Goal: Information Seeking & Learning: Learn about a topic

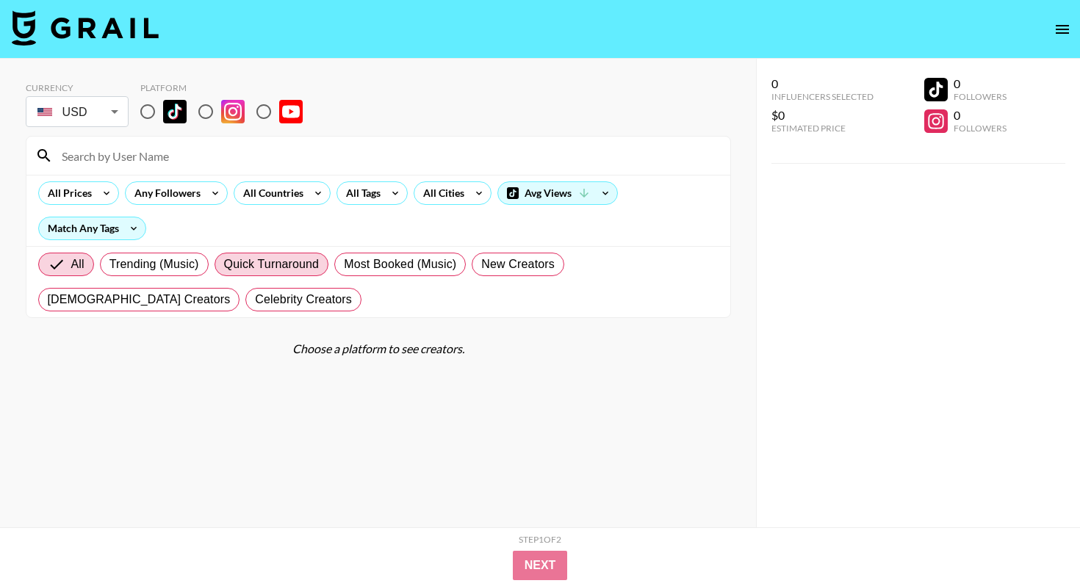
click at [152, 114] on input "radio" at bounding box center [147, 111] width 31 height 31
radio input "true"
click at [145, 112] on input "radio" at bounding box center [147, 111] width 31 height 31
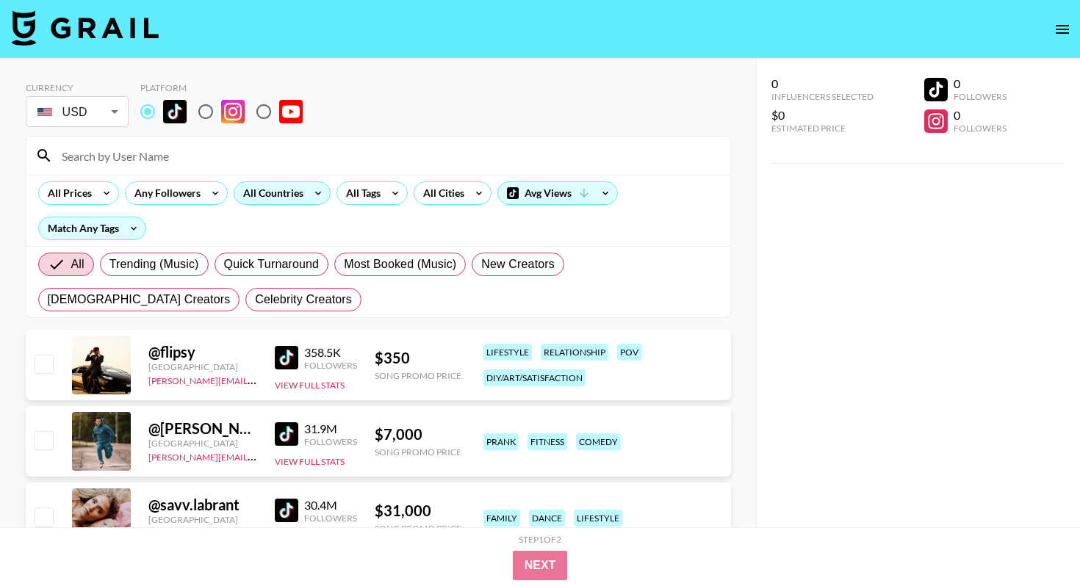
click at [296, 197] on div "All Countries" at bounding box center [270, 193] width 72 height 22
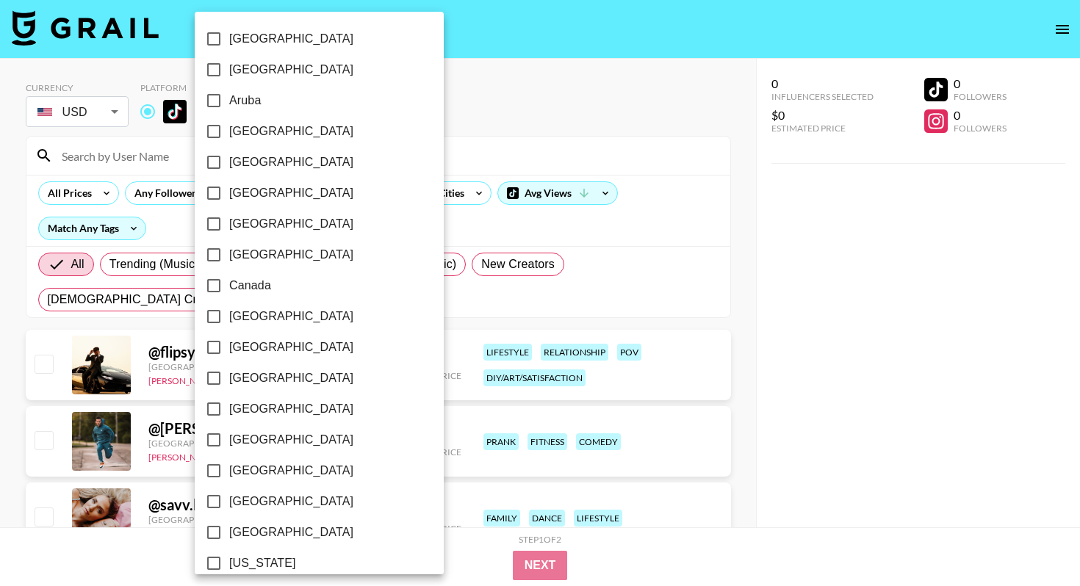
scroll to position [1127, 0]
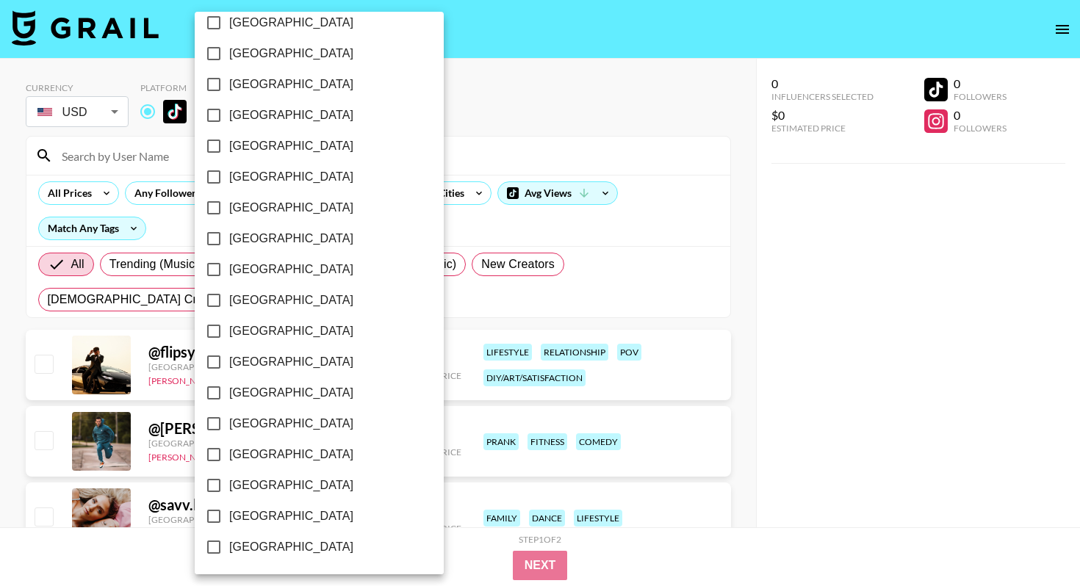
click at [259, 513] on span "[GEOGRAPHIC_DATA]" at bounding box center [291, 517] width 124 height 18
click at [229, 513] on input "[GEOGRAPHIC_DATA]" at bounding box center [213, 516] width 31 height 31
checkbox input "true"
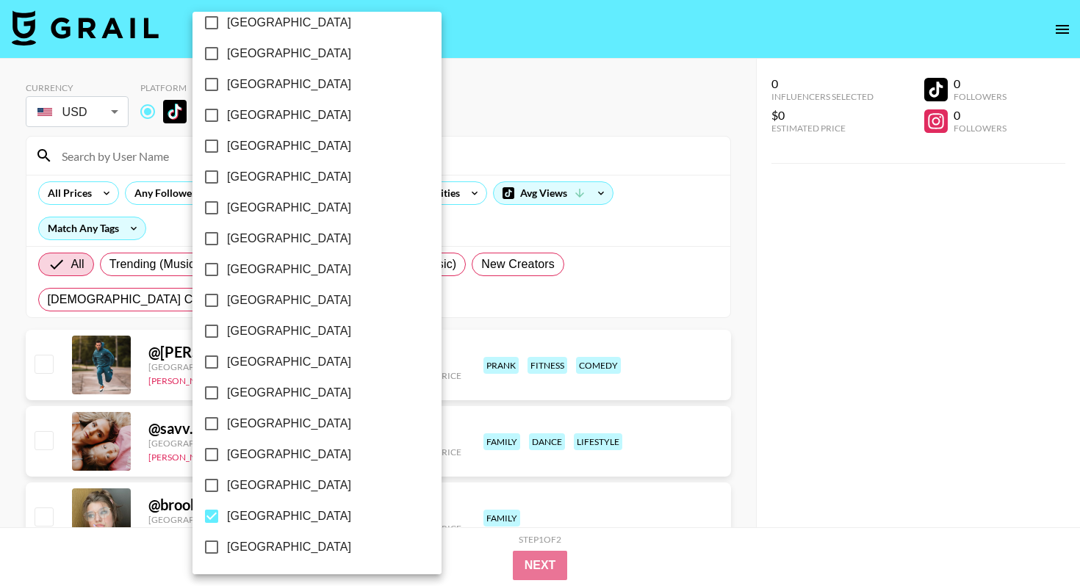
click at [405, 140] on div at bounding box center [540, 293] width 1080 height 586
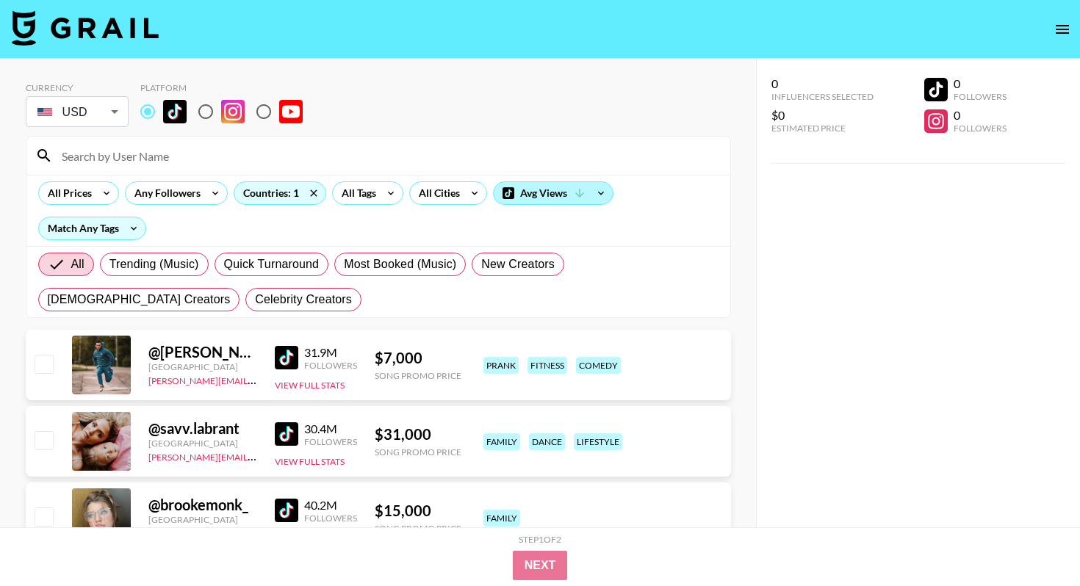
click at [552, 185] on div "Avg Views" at bounding box center [553, 193] width 119 height 22
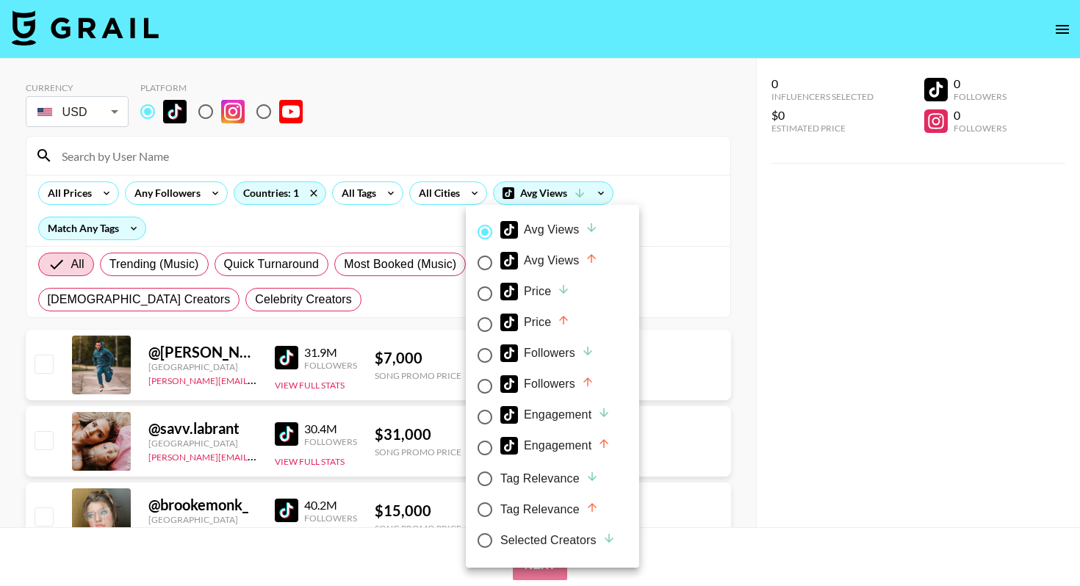
click at [319, 244] on div at bounding box center [540, 293] width 1080 height 586
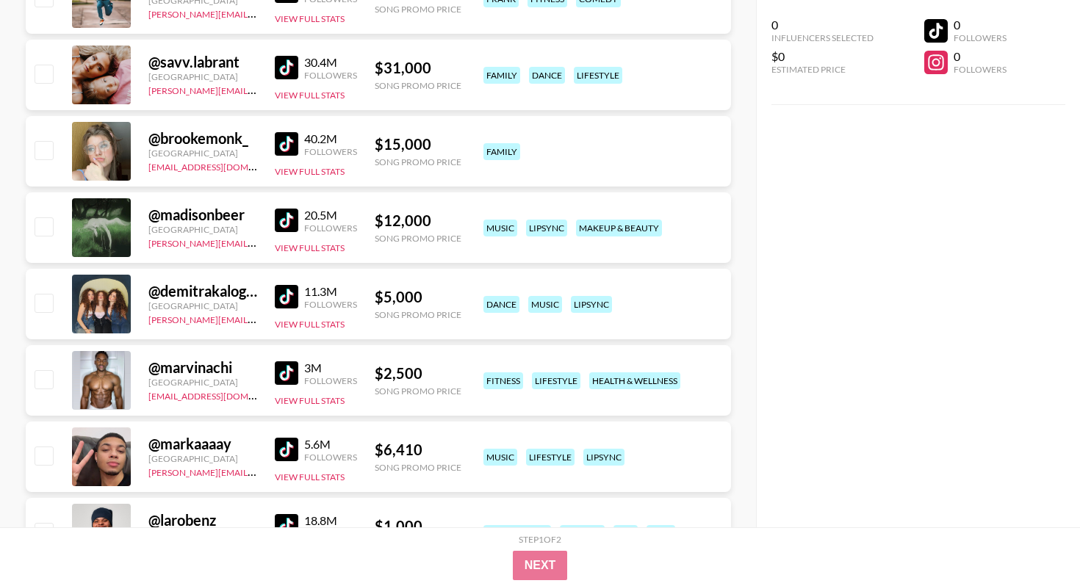
scroll to position [369, 0]
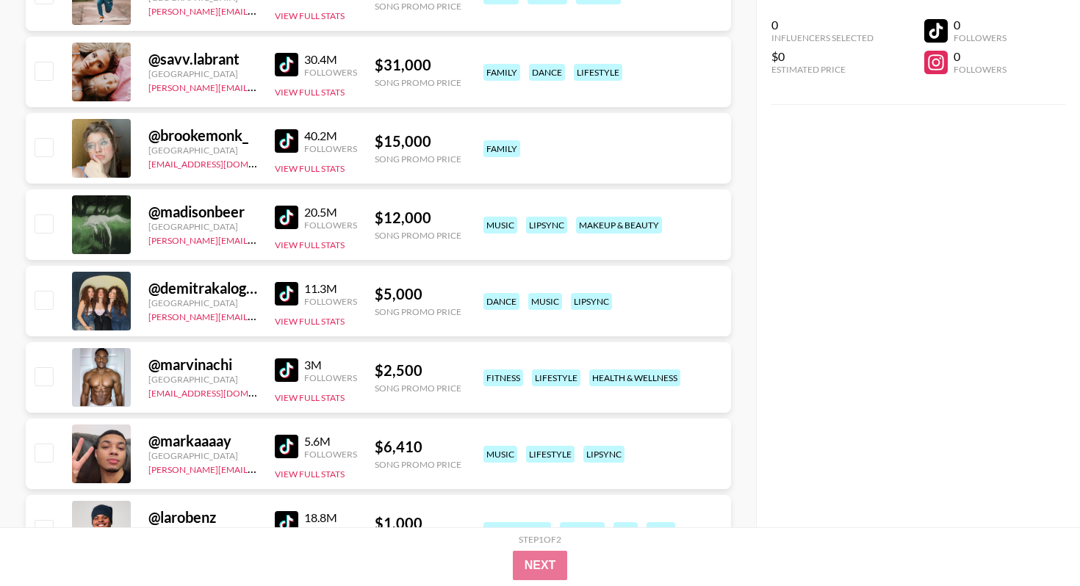
click at [281, 218] on img at bounding box center [287, 218] width 24 height 24
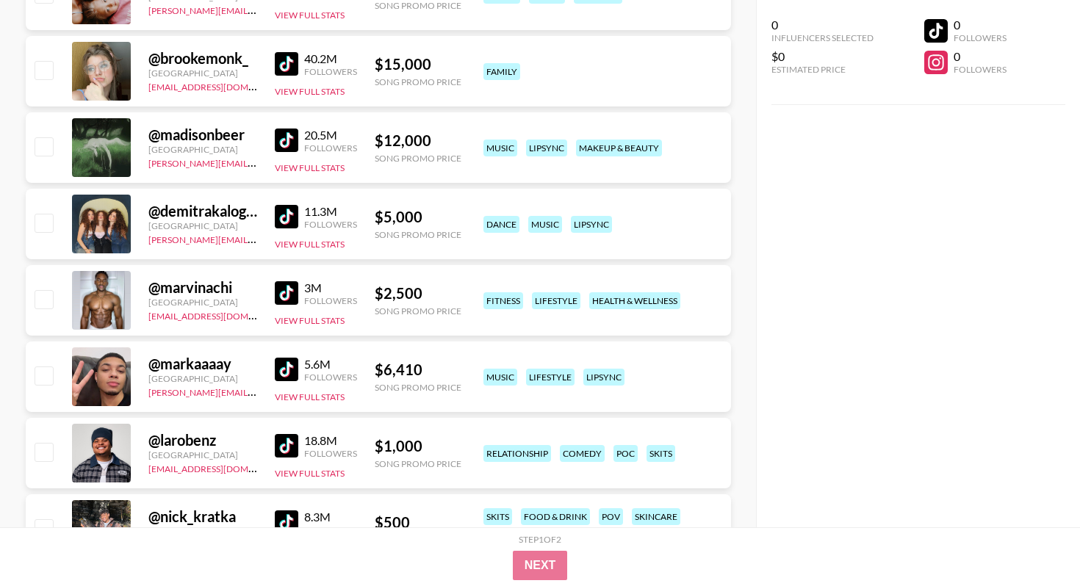
scroll to position [0, 0]
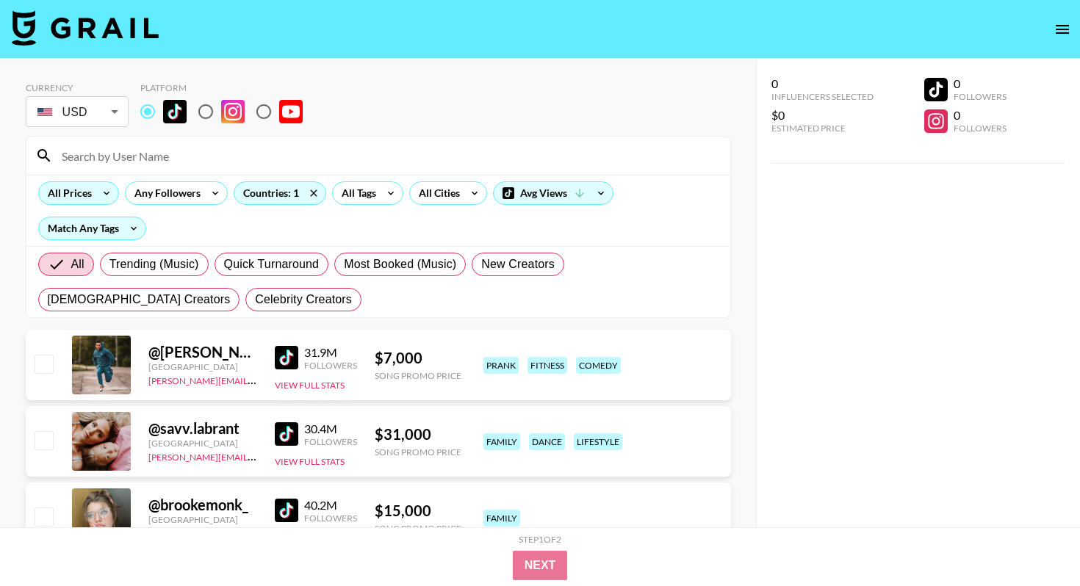
click at [76, 190] on div "All Prices" at bounding box center [67, 193] width 56 height 22
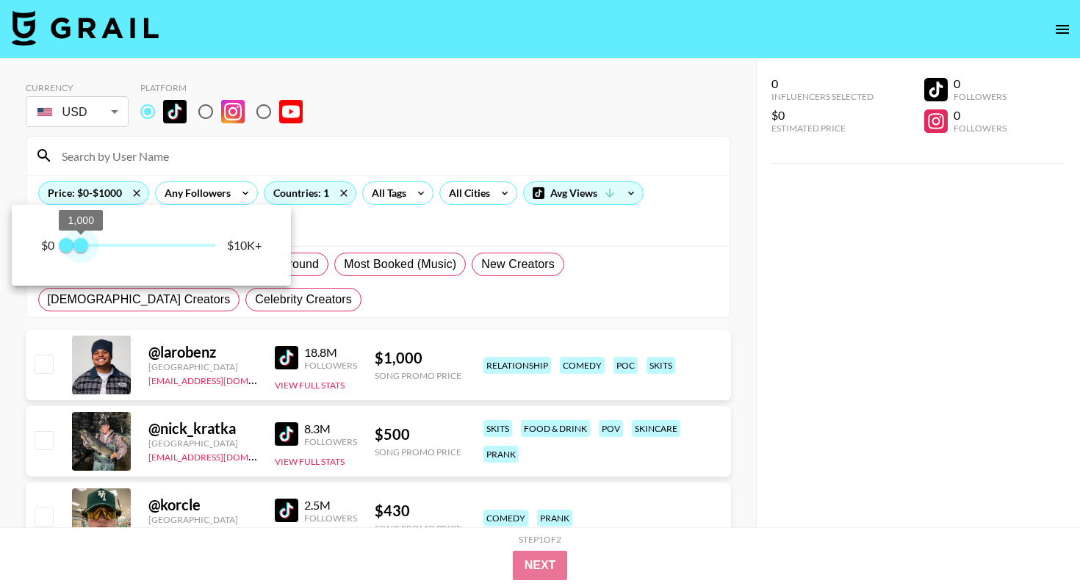
type input "750"
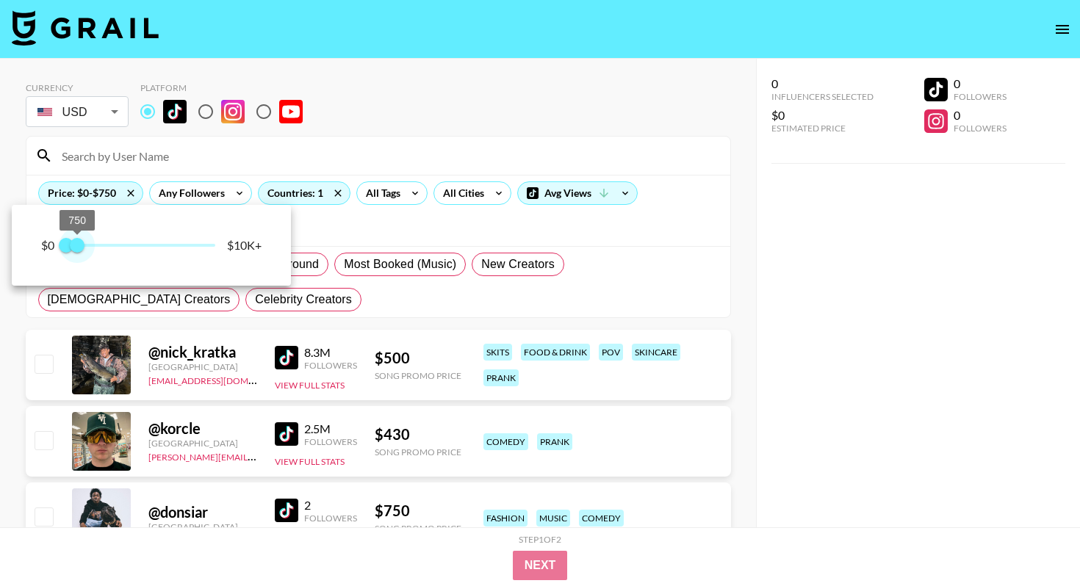
drag, startPoint x: 219, startPoint y: 249, endPoint x: 77, endPoint y: 244, distance: 141.8
click at [77, 244] on span "750" at bounding box center [77, 245] width 15 height 15
click at [441, 139] on div at bounding box center [540, 293] width 1080 height 586
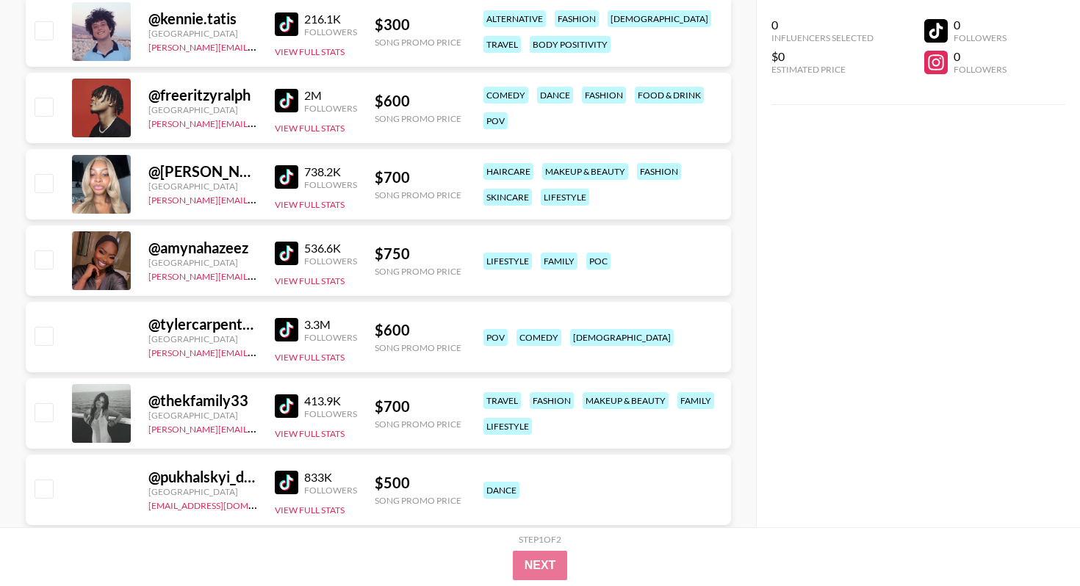
scroll to position [1481, 0]
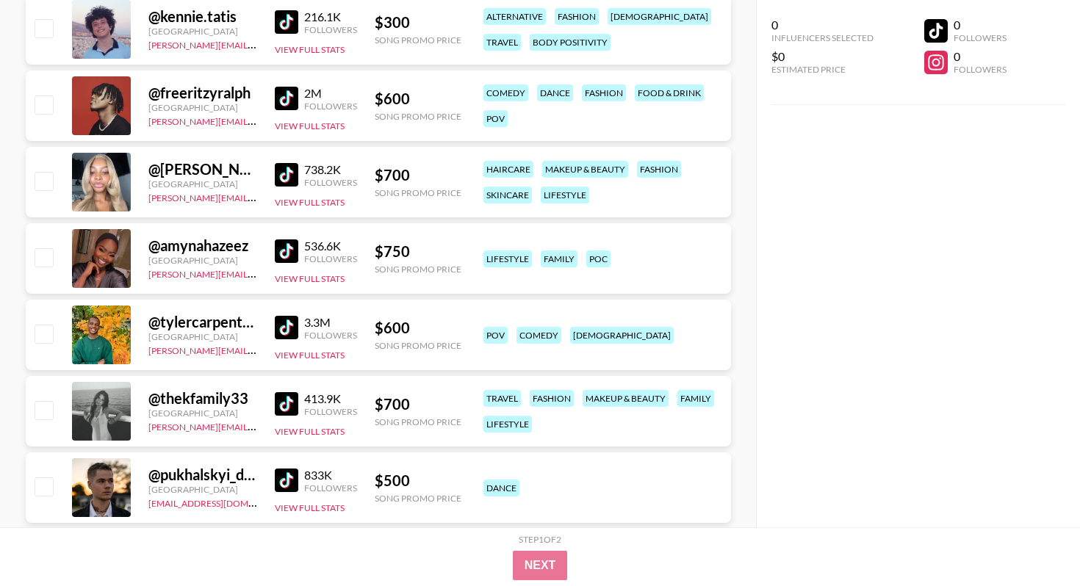
click at [291, 403] on img at bounding box center [287, 404] width 24 height 24
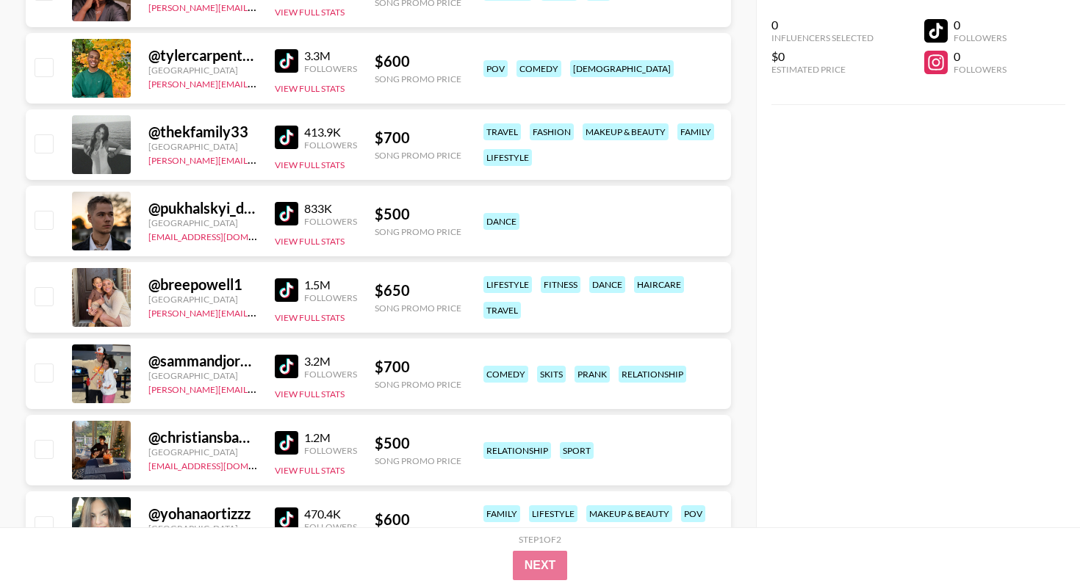
scroll to position [1749, 0]
click at [290, 284] on img at bounding box center [287, 290] width 24 height 24
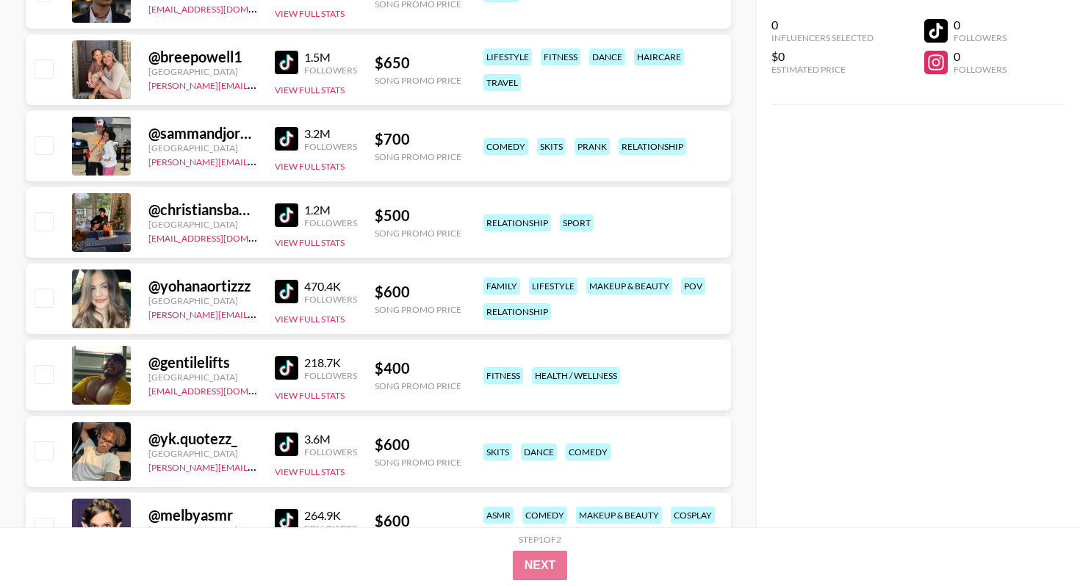
scroll to position [1979, 0]
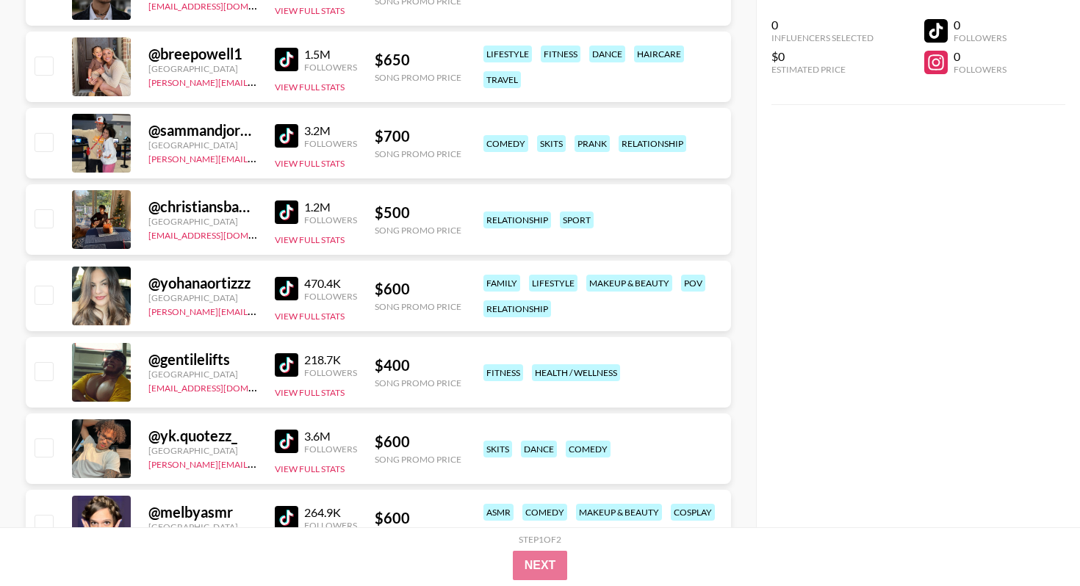
click at [297, 282] on img at bounding box center [287, 289] width 24 height 24
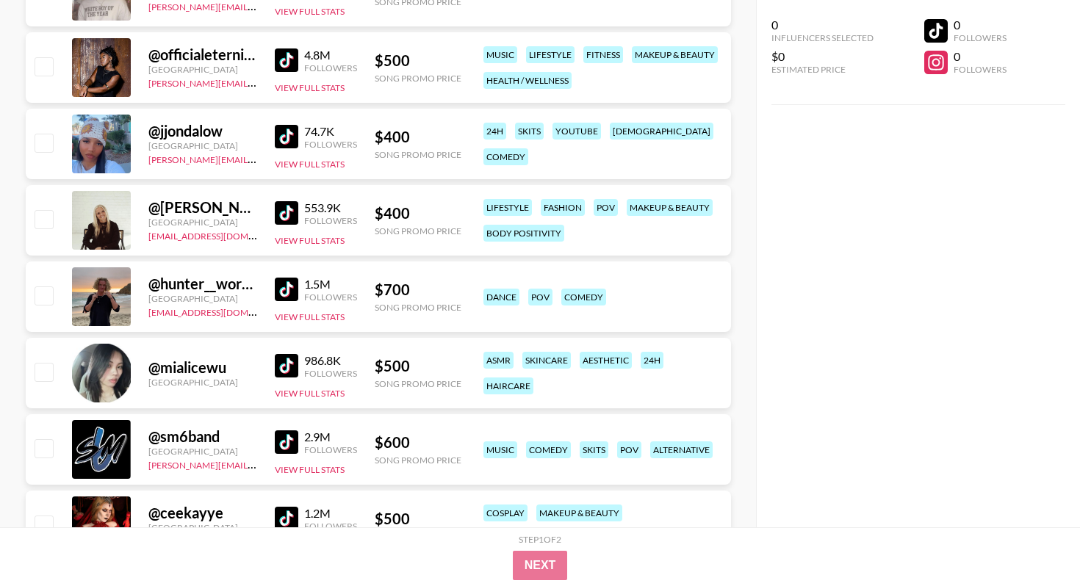
scroll to position [3201, 0]
click at [282, 211] on img at bounding box center [287, 213] width 24 height 24
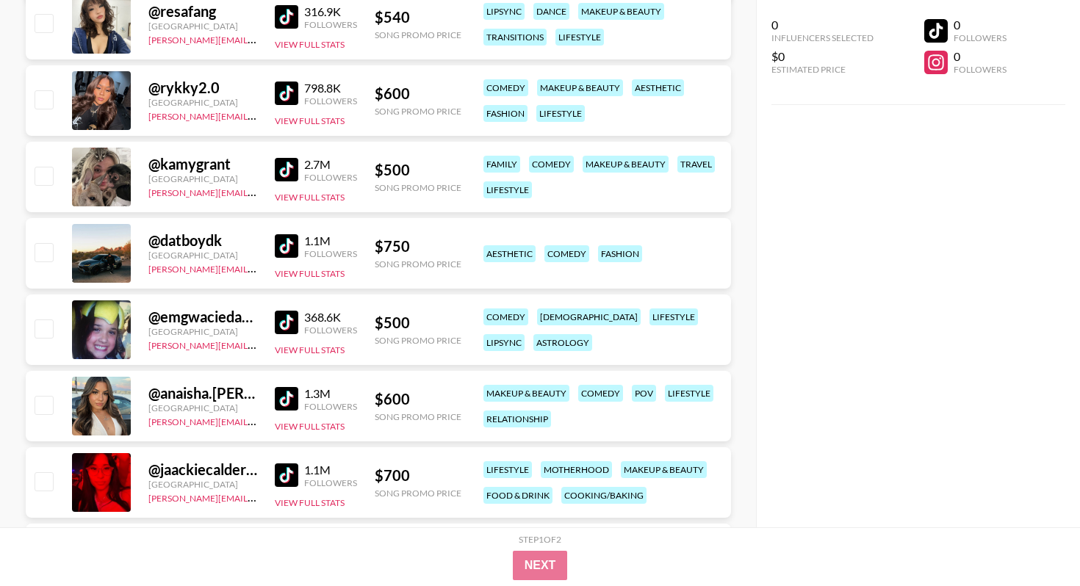
scroll to position [4315, 0]
